Goal: Obtain resource: Download file/media

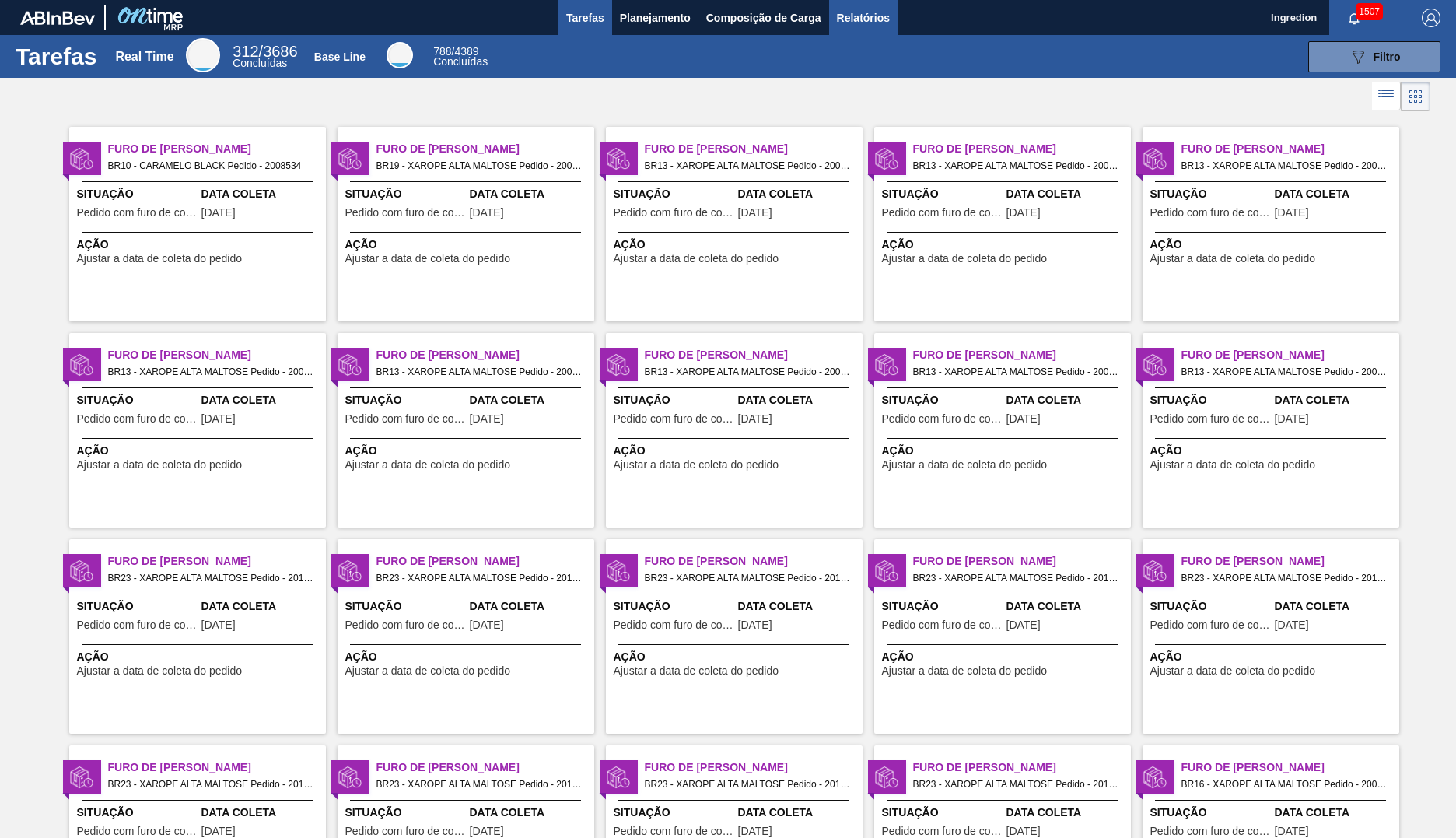
click at [862, 17] on span "Relatórios" at bounding box center [863, 17] width 53 height 19
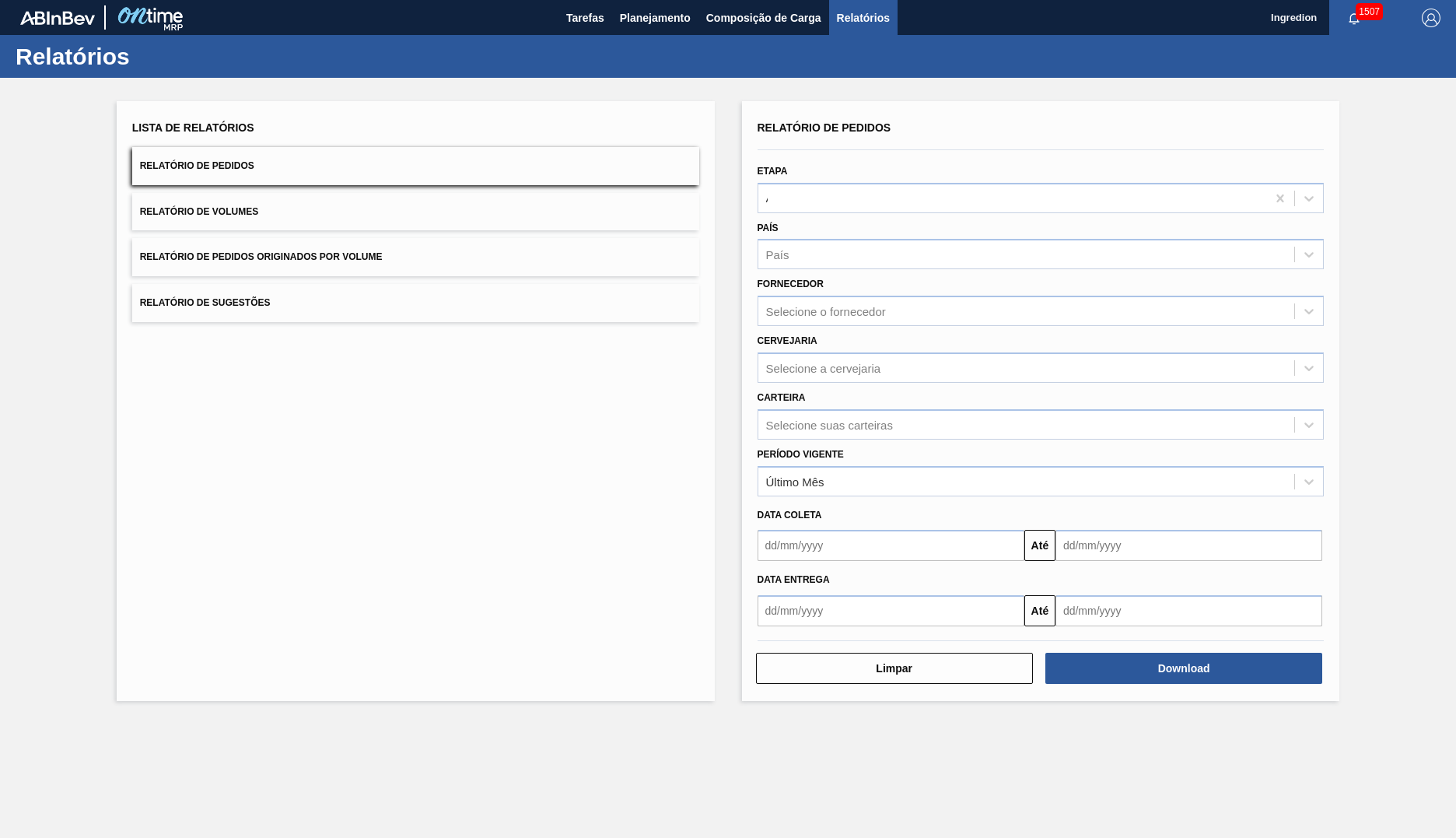
type input "Aguardando Faturamento"
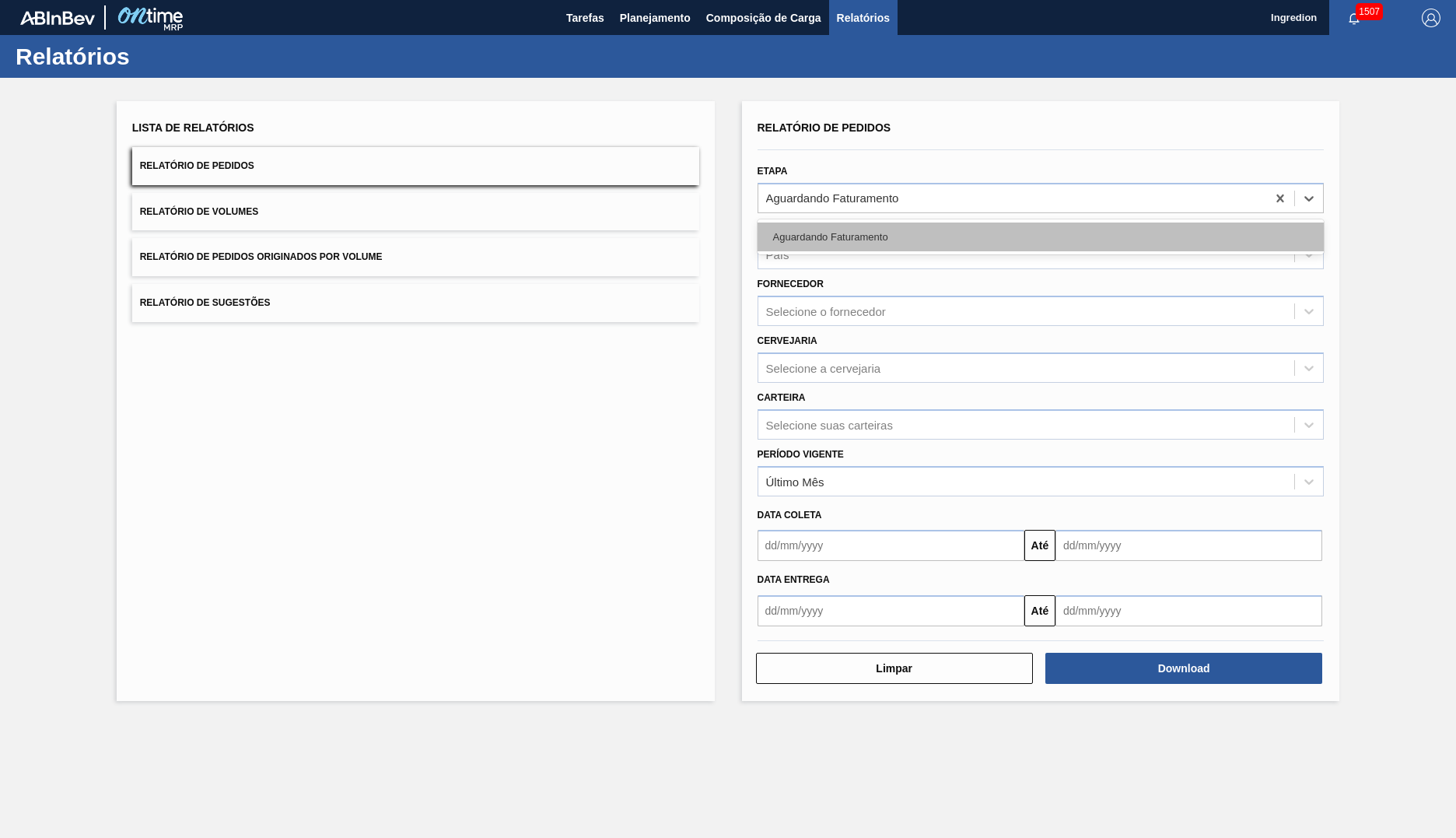
click at [1040, 237] on div "Aguardando Faturamento" at bounding box center [1040, 237] width 567 height 29
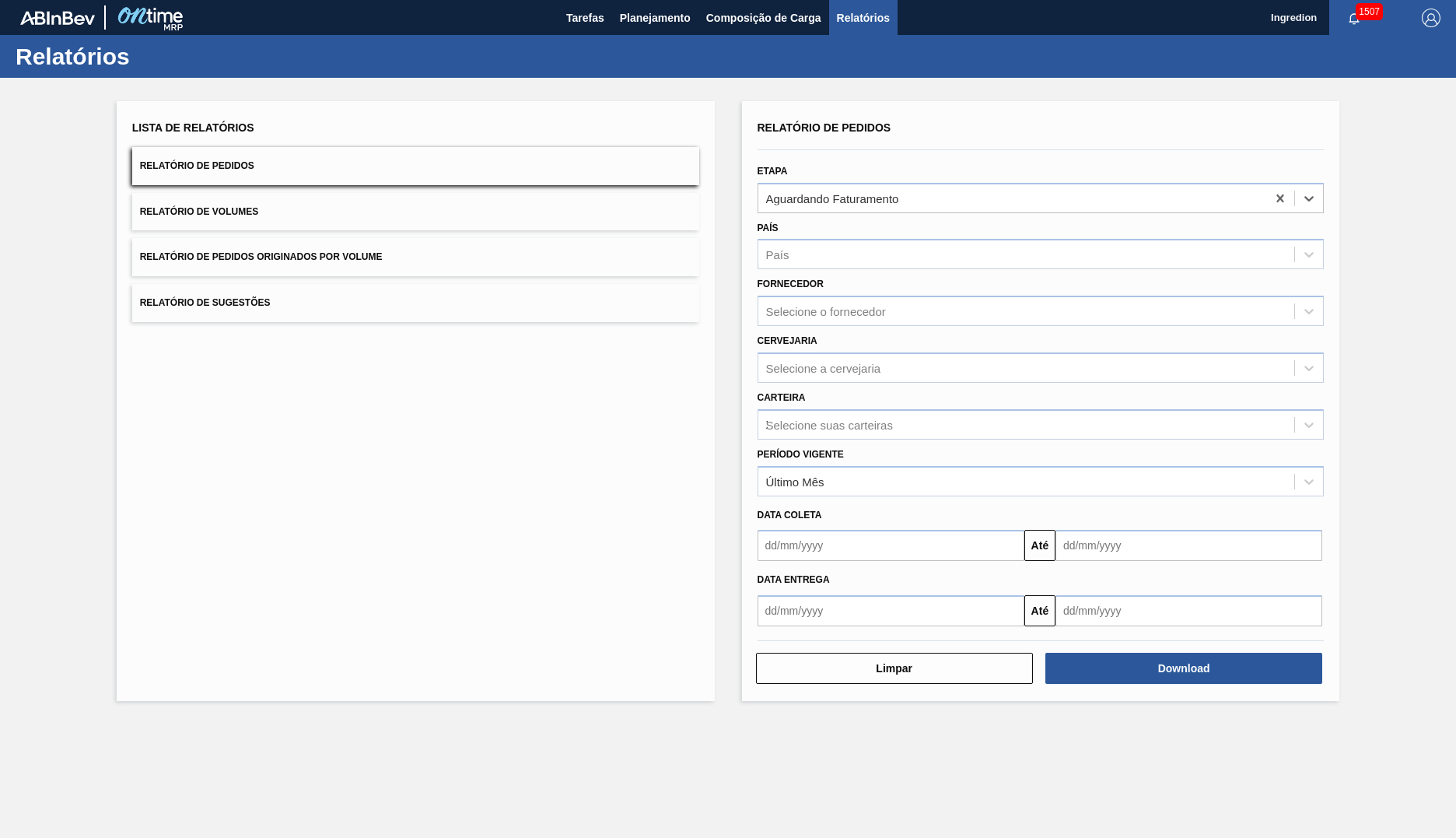
type input "Xarope"
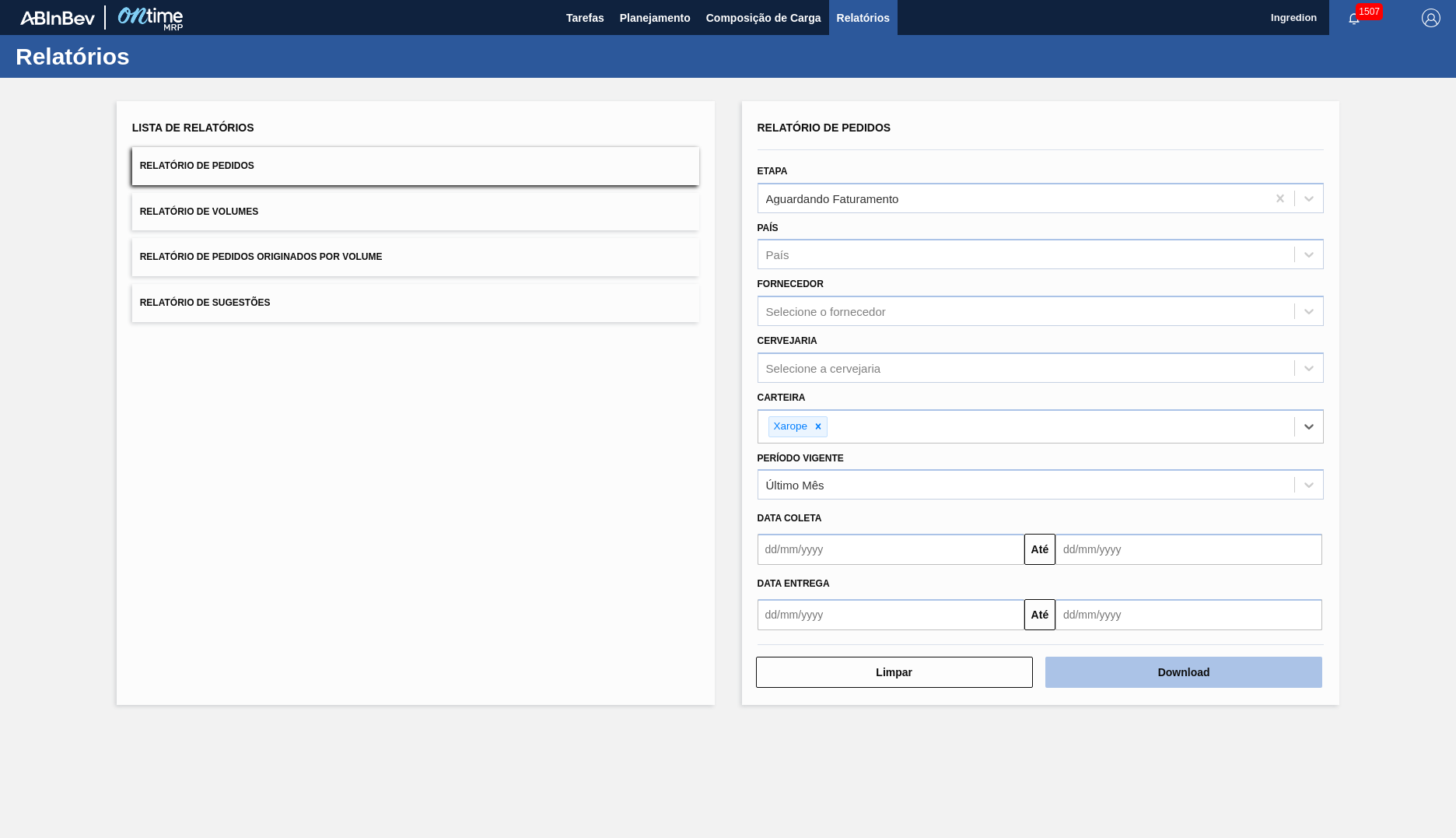
click at [1184, 673] on button "Download" at bounding box center [1184, 673] width 277 height 31
